Goal: Find contact information: Find contact information

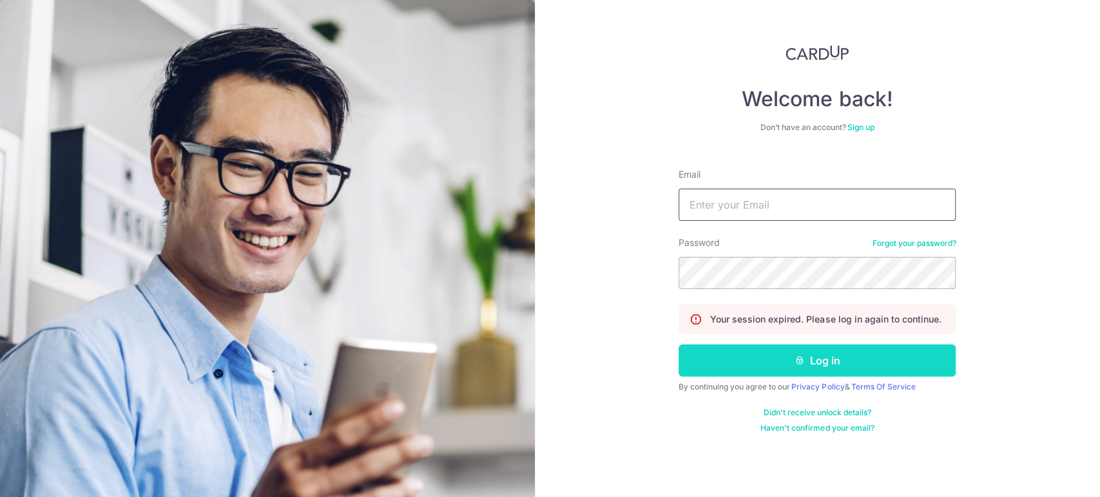
type input "[EMAIL_ADDRESS][DOMAIN_NAME]"
click at [723, 356] on button "Log in" at bounding box center [817, 361] width 277 height 32
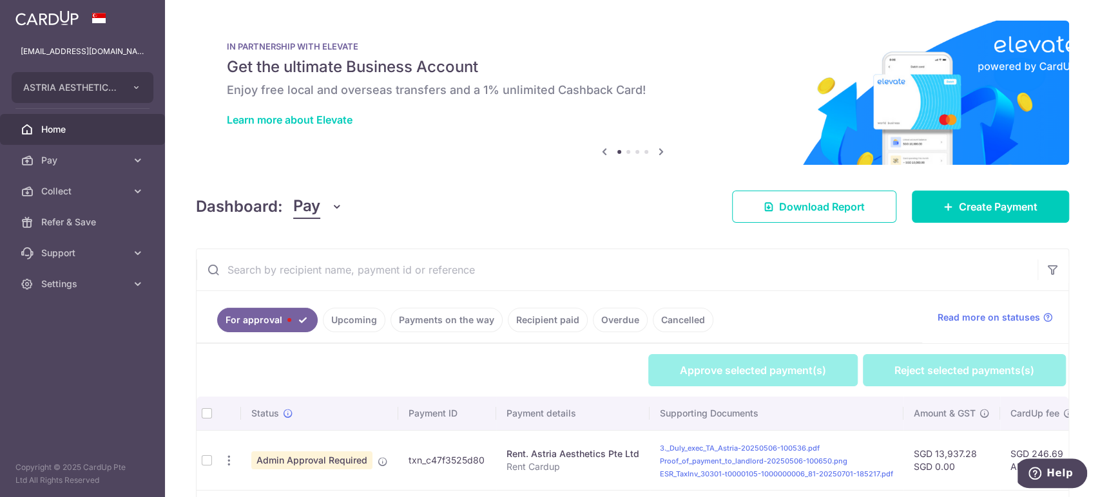
click at [345, 212] on div "Dashboard: Pay Pay Collect Download Report Download Report Create Payment" at bounding box center [632, 204] width 873 height 37
click at [336, 211] on icon "button" at bounding box center [337, 206] width 13 height 13
click at [329, 273] on link "Collect" at bounding box center [361, 273] width 134 height 31
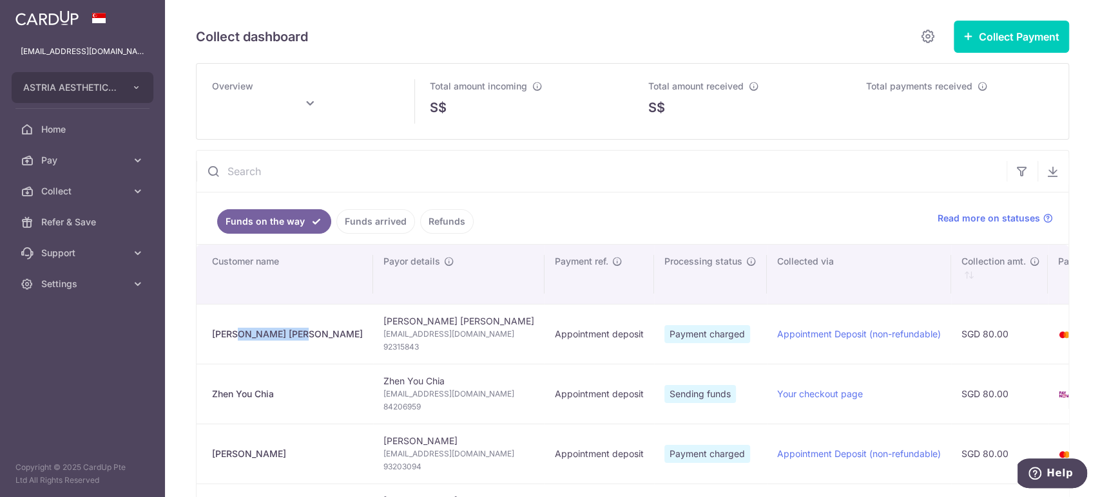
drag, startPoint x: 277, startPoint y: 331, endPoint x: 206, endPoint y: 333, distance: 70.9
click at [206, 333] on td "Jing Wei Yuen" at bounding box center [285, 334] width 177 height 60
copy div "Jing Wei Yuen"
click at [403, 328] on span "yuenjingwei@hotmail.com" at bounding box center [458, 334] width 151 height 13
click at [403, 329] on span "yuenjingwei@hotmail.com" at bounding box center [458, 334] width 151 height 13
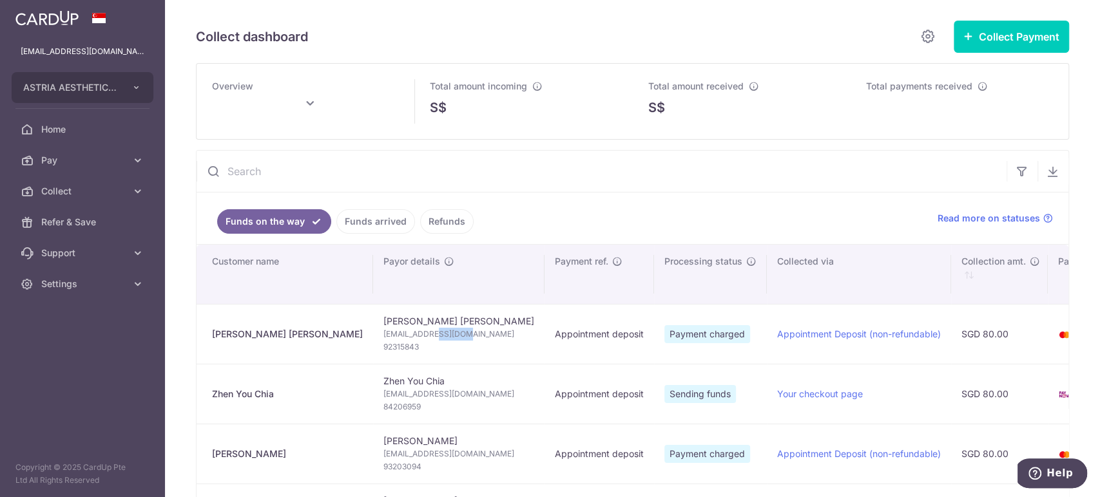
click at [403, 331] on span "yuenjingwei@hotmail.com" at bounding box center [458, 334] width 151 height 13
click at [383, 347] on span "92315843" at bounding box center [458, 347] width 151 height 13
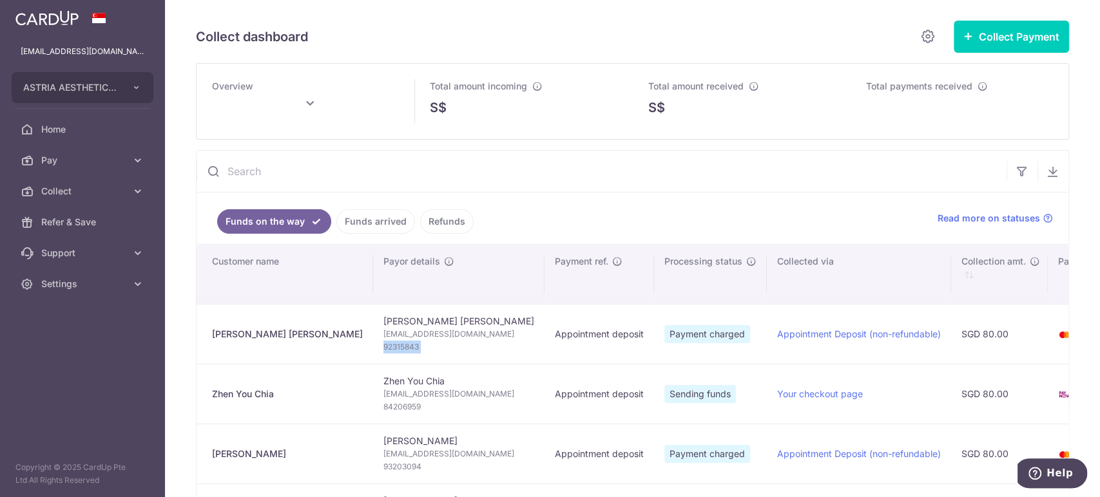
click at [383, 347] on span "92315843" at bounding box center [458, 347] width 151 height 13
copy tr "92315843"
type input "October 2025"
